Goal: Information Seeking & Learning: Learn about a topic

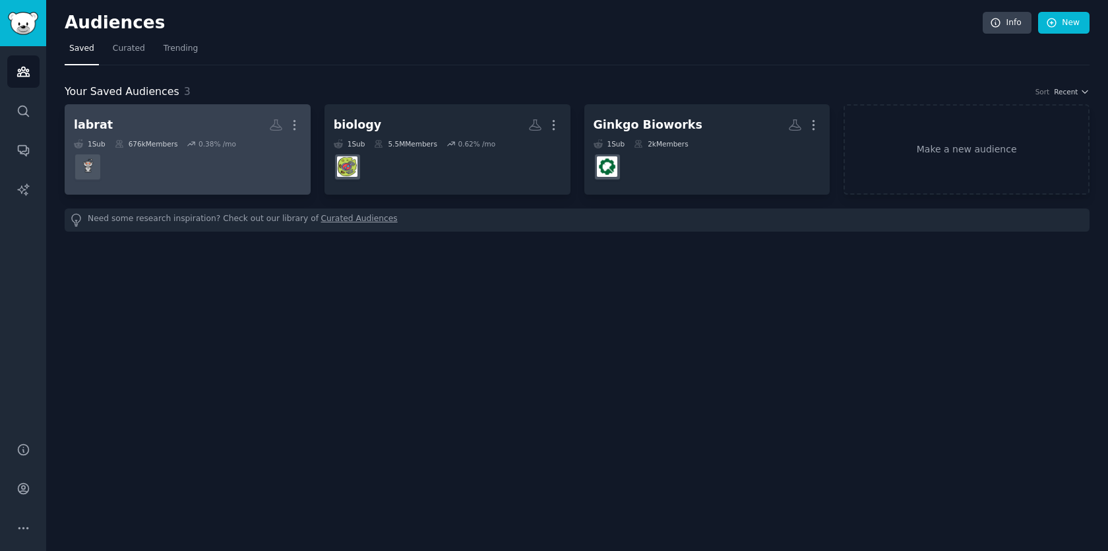
click at [174, 121] on h2 "labrat More" at bounding box center [188, 124] width 228 height 23
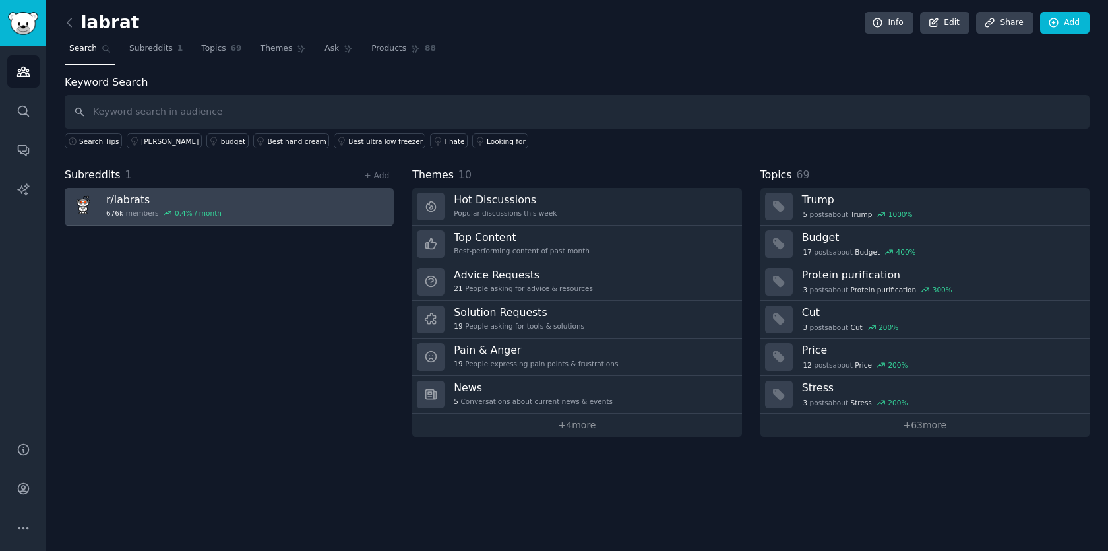
click at [219, 212] on link "r/ labrats 676k members 0.4 % / month" at bounding box center [229, 207] width 329 height 38
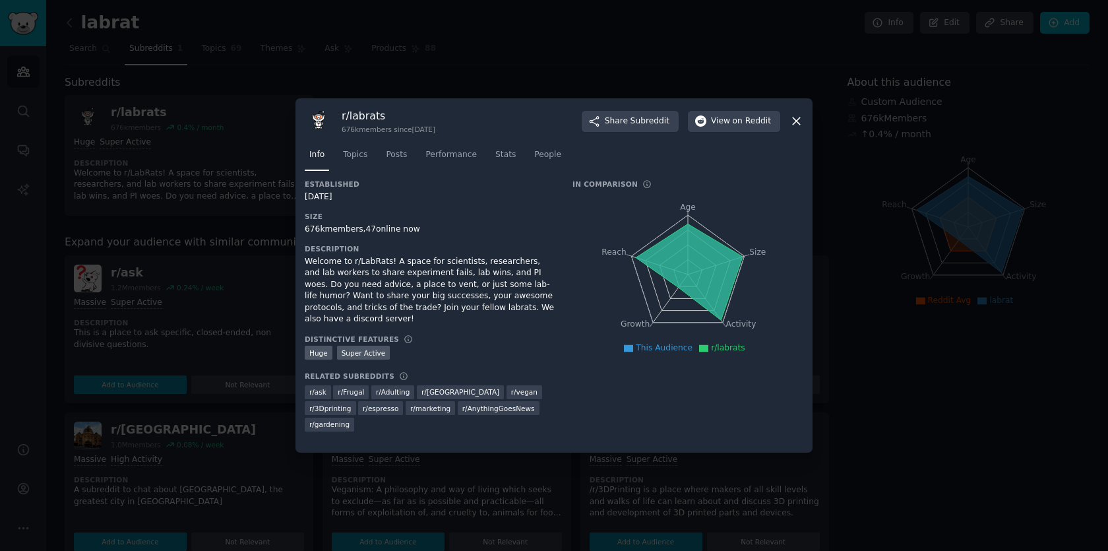
click at [797, 122] on icon at bounding box center [796, 121] width 7 height 7
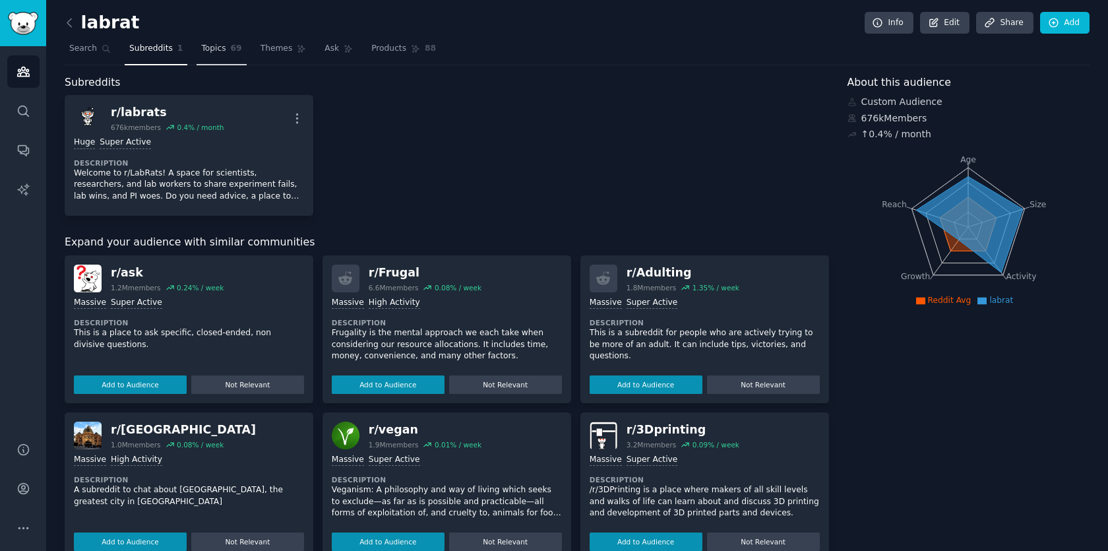
click at [217, 40] on link "Topics 69" at bounding box center [221, 51] width 49 height 27
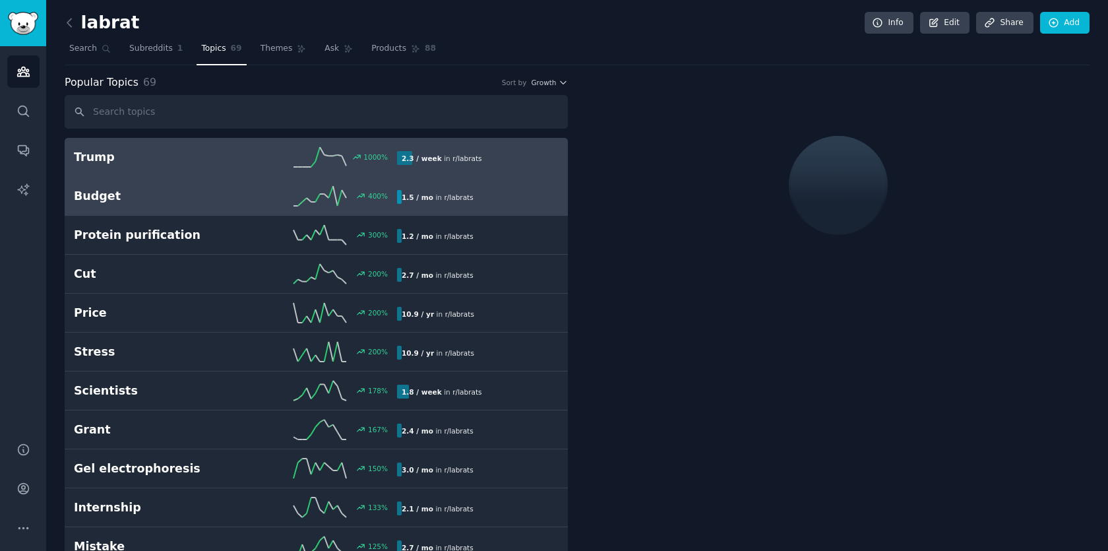
click at [166, 194] on h2 "Budget" at bounding box center [155, 196] width 162 height 16
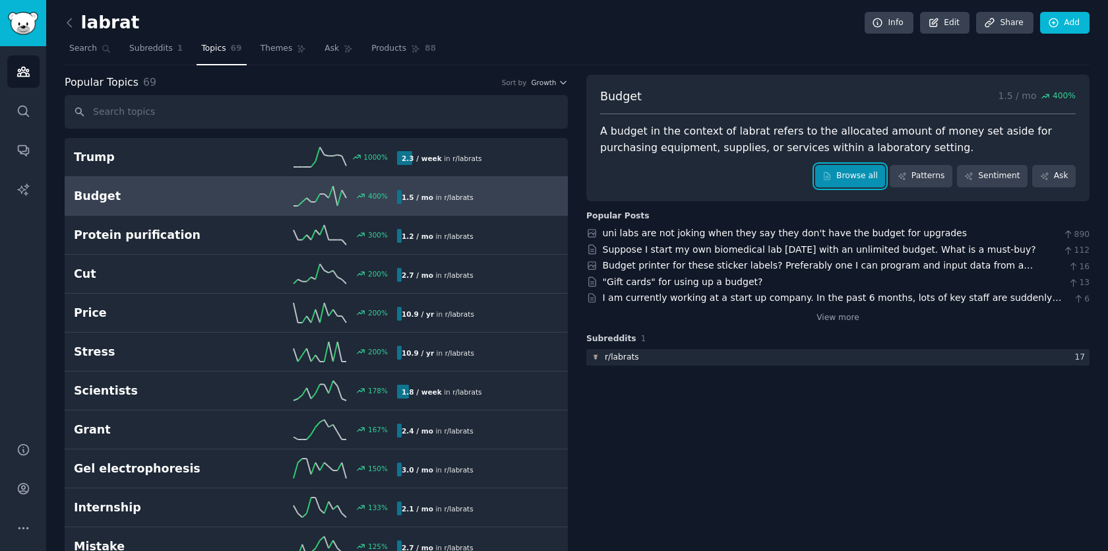
click at [861, 181] on link "Browse all" at bounding box center [850, 176] width 71 height 22
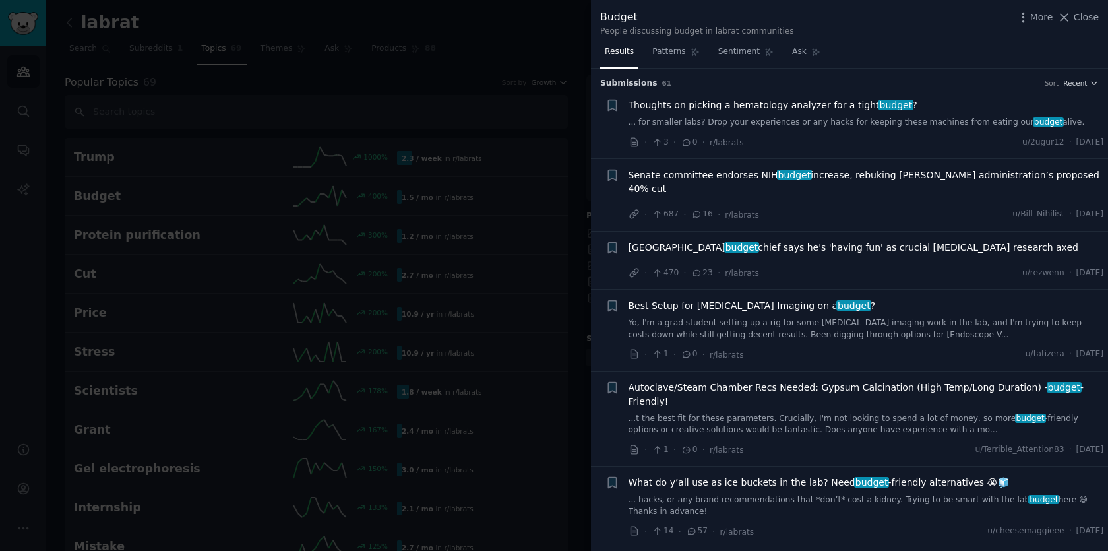
click at [477, 94] on div at bounding box center [554, 275] width 1108 height 551
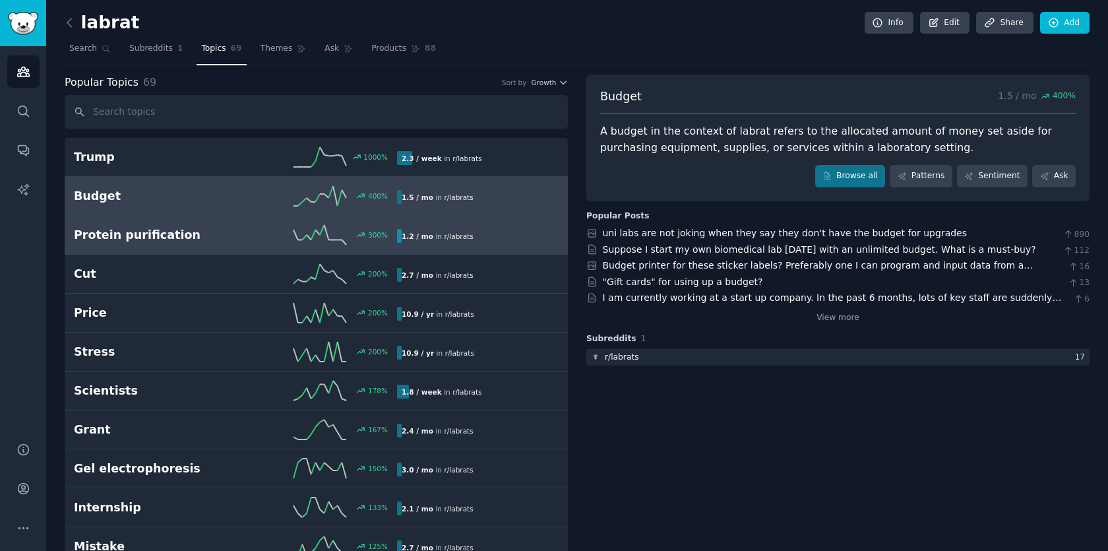
click at [166, 241] on h2 "Protein purification" at bounding box center [155, 235] width 162 height 16
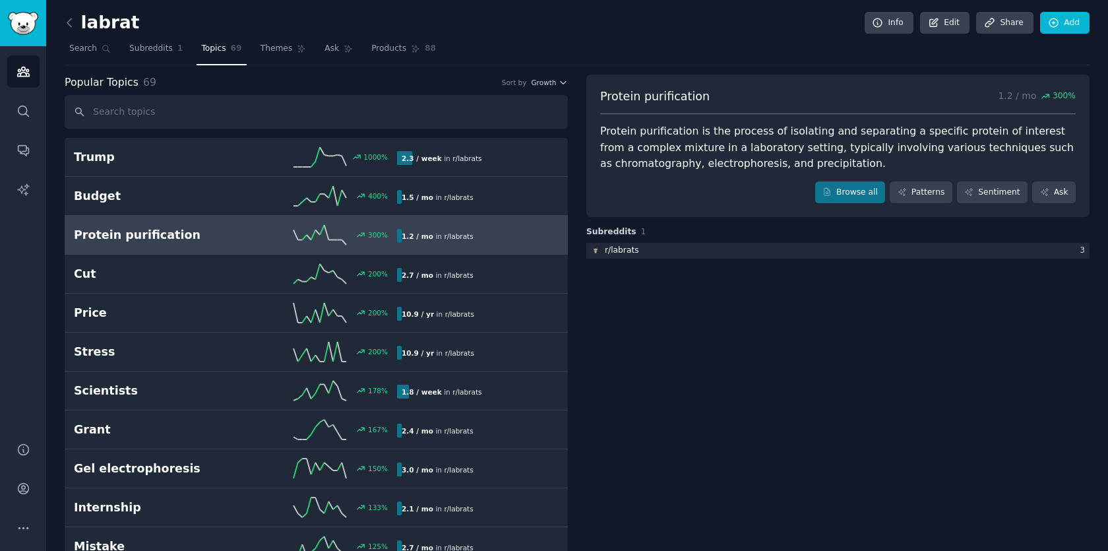
click at [691, 97] on span "Protein purification" at bounding box center [654, 96] width 109 height 16
copy span "Protein purification"
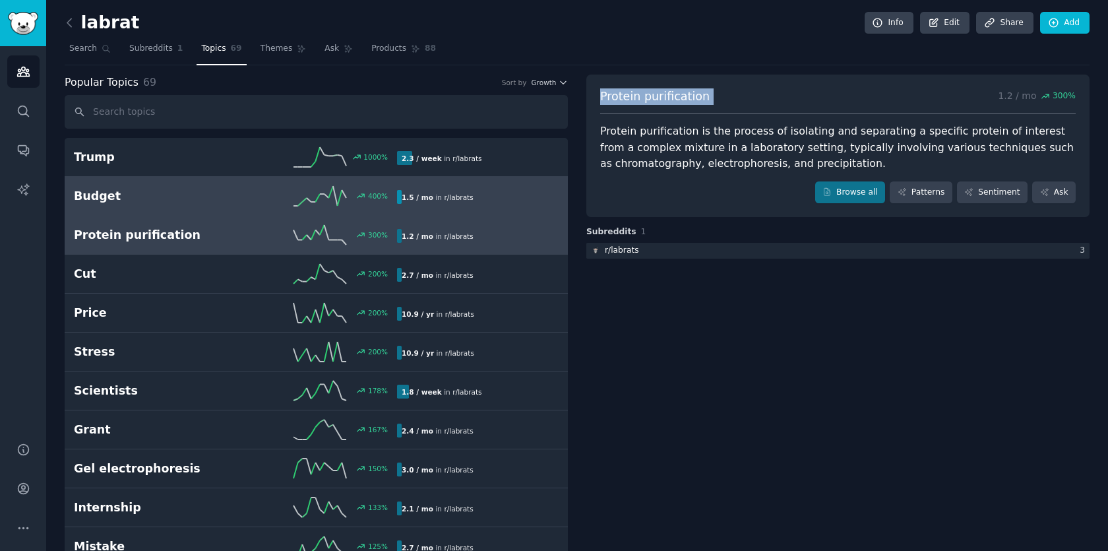
click at [111, 195] on h2 "Budget" at bounding box center [155, 196] width 162 height 16
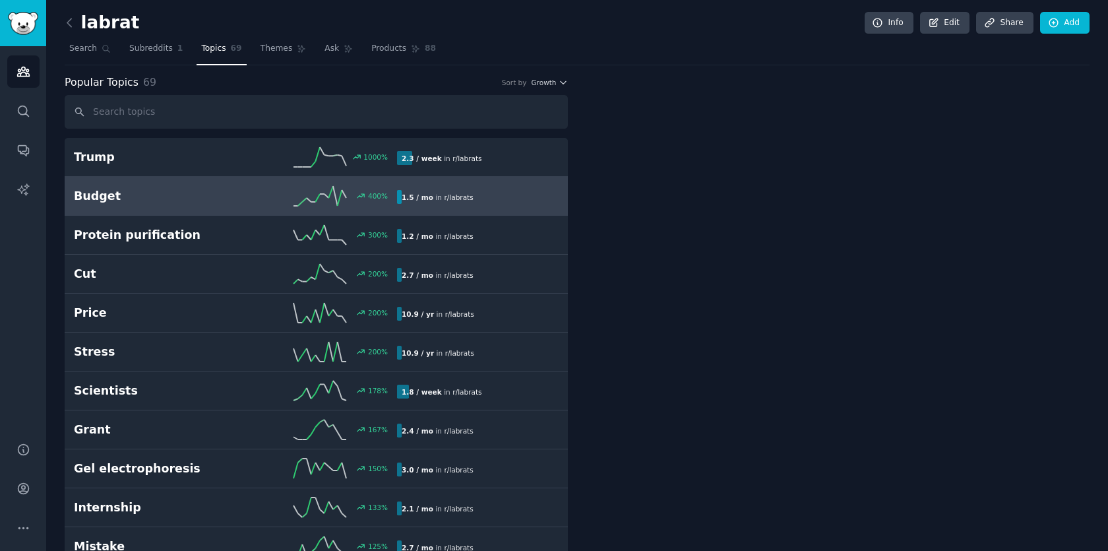
click at [111, 195] on h2 "Budget" at bounding box center [155, 196] width 162 height 16
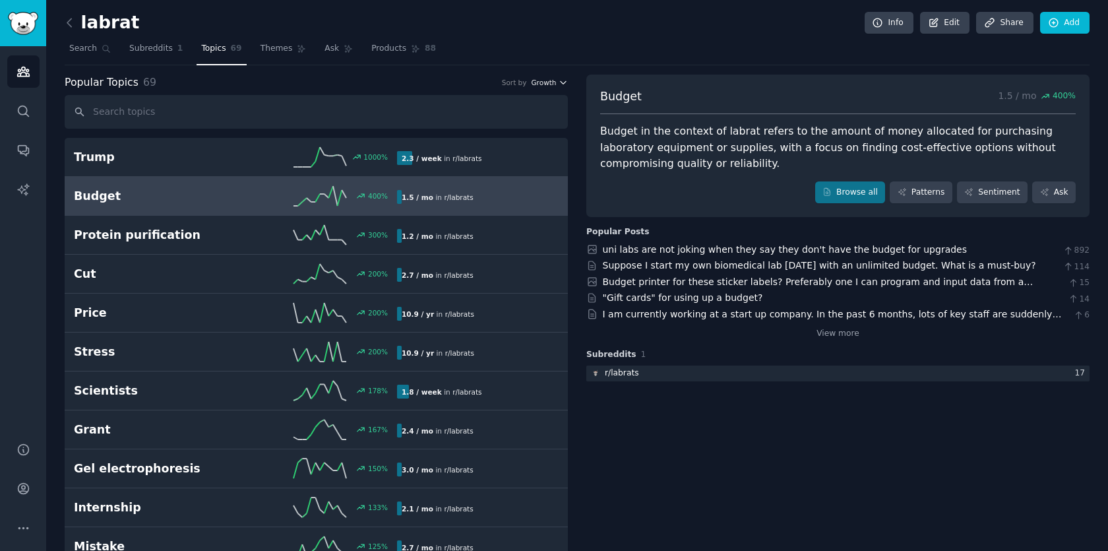
click at [547, 82] on span "Growth" at bounding box center [543, 82] width 25 height 9
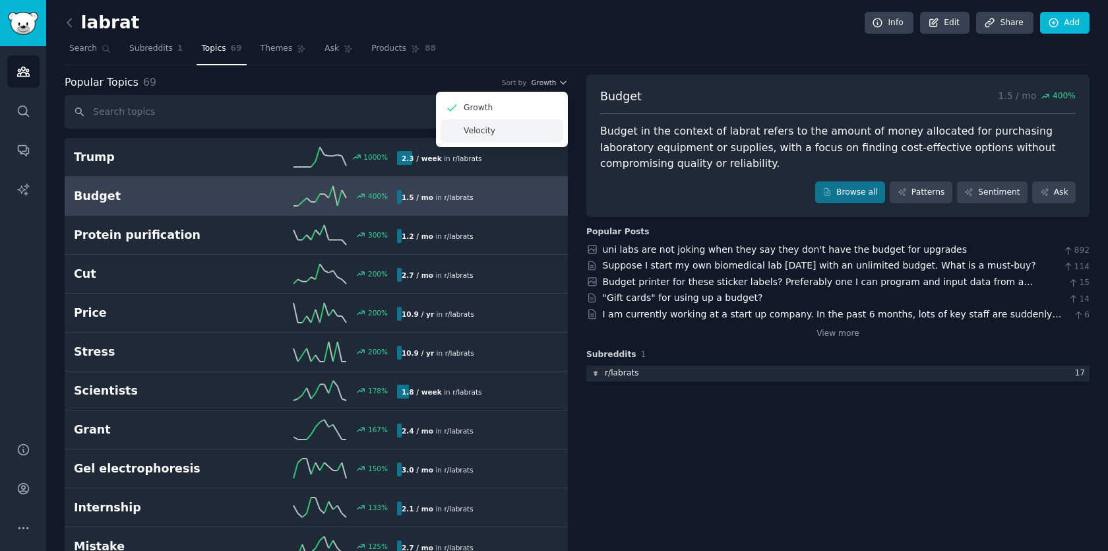
click at [510, 127] on div "Velocity" at bounding box center [502, 130] width 123 height 23
